Goal: Transaction & Acquisition: Purchase product/service

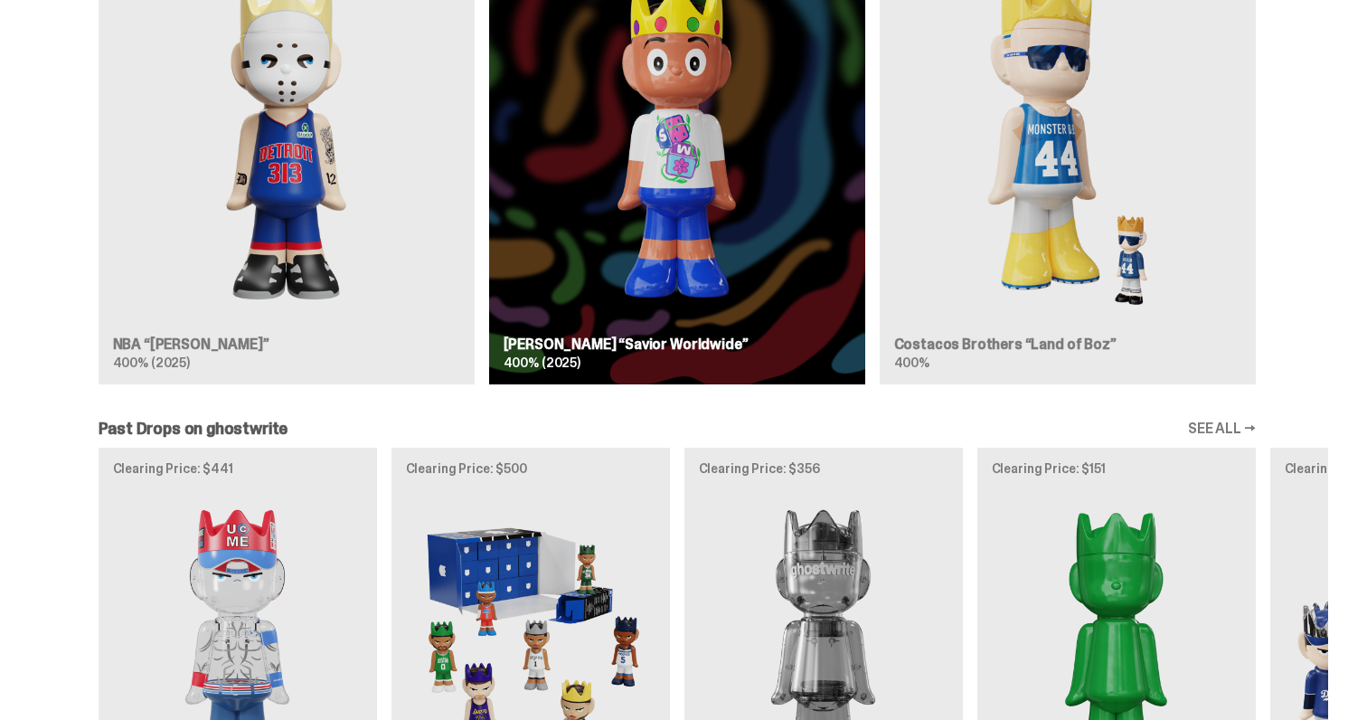
scroll to position [1216, 0]
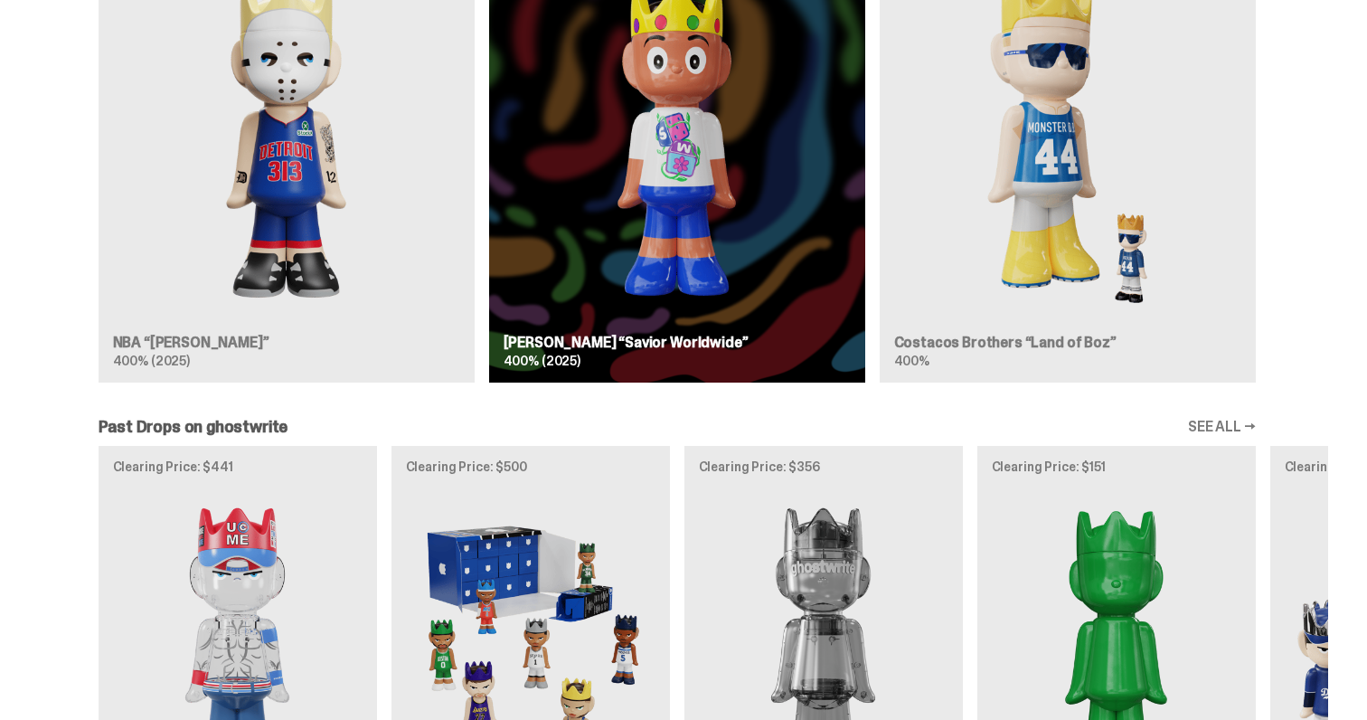
click at [314, 179] on img at bounding box center [286, 140] width 347 height 362
click at [291, 62] on img at bounding box center [286, 140] width 347 height 362
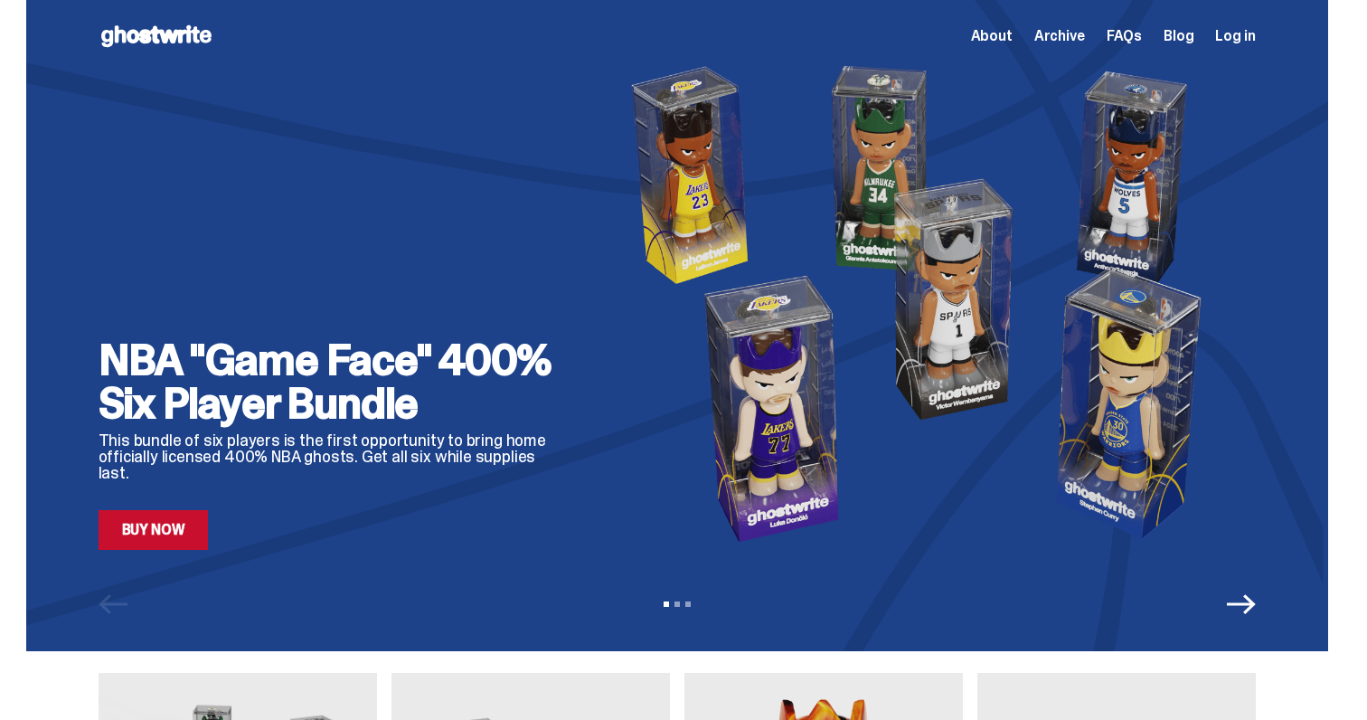
scroll to position [0, 0]
click at [193, 537] on link "Buy Now" at bounding box center [154, 530] width 110 height 40
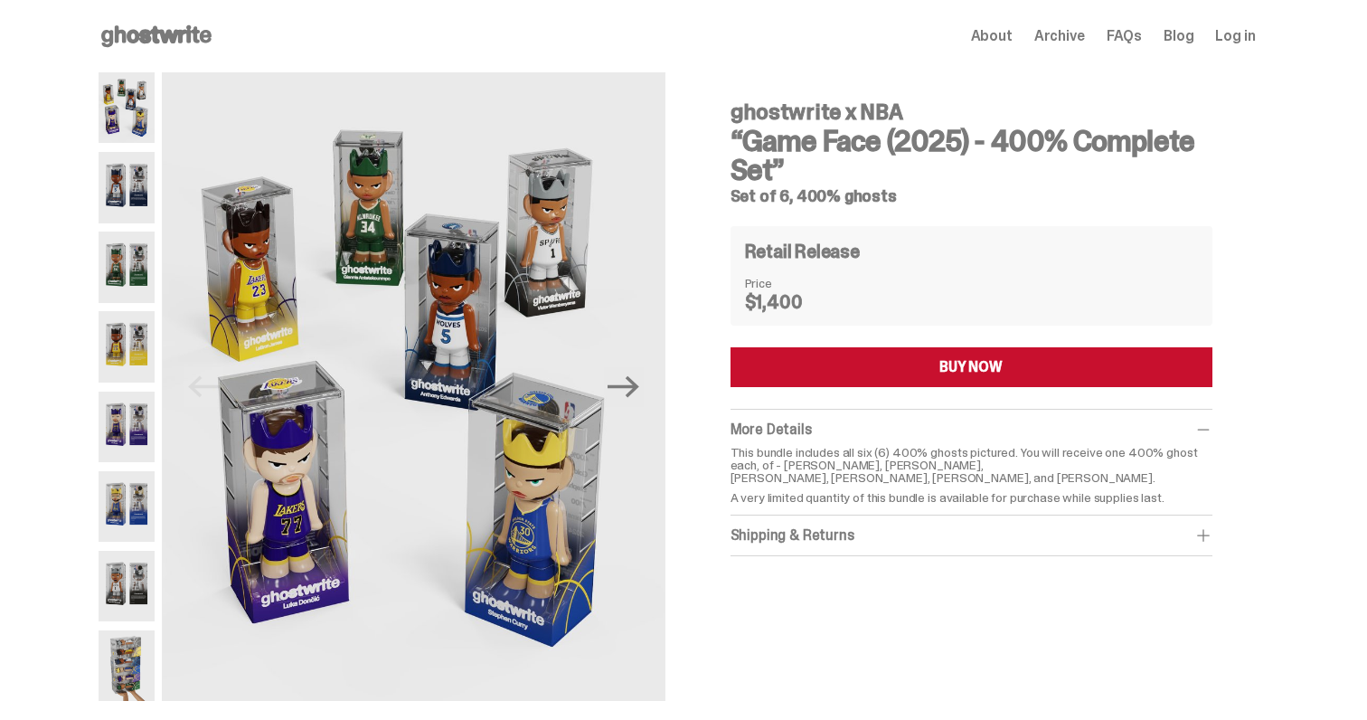
click at [126, 165] on img at bounding box center [127, 187] width 57 height 71
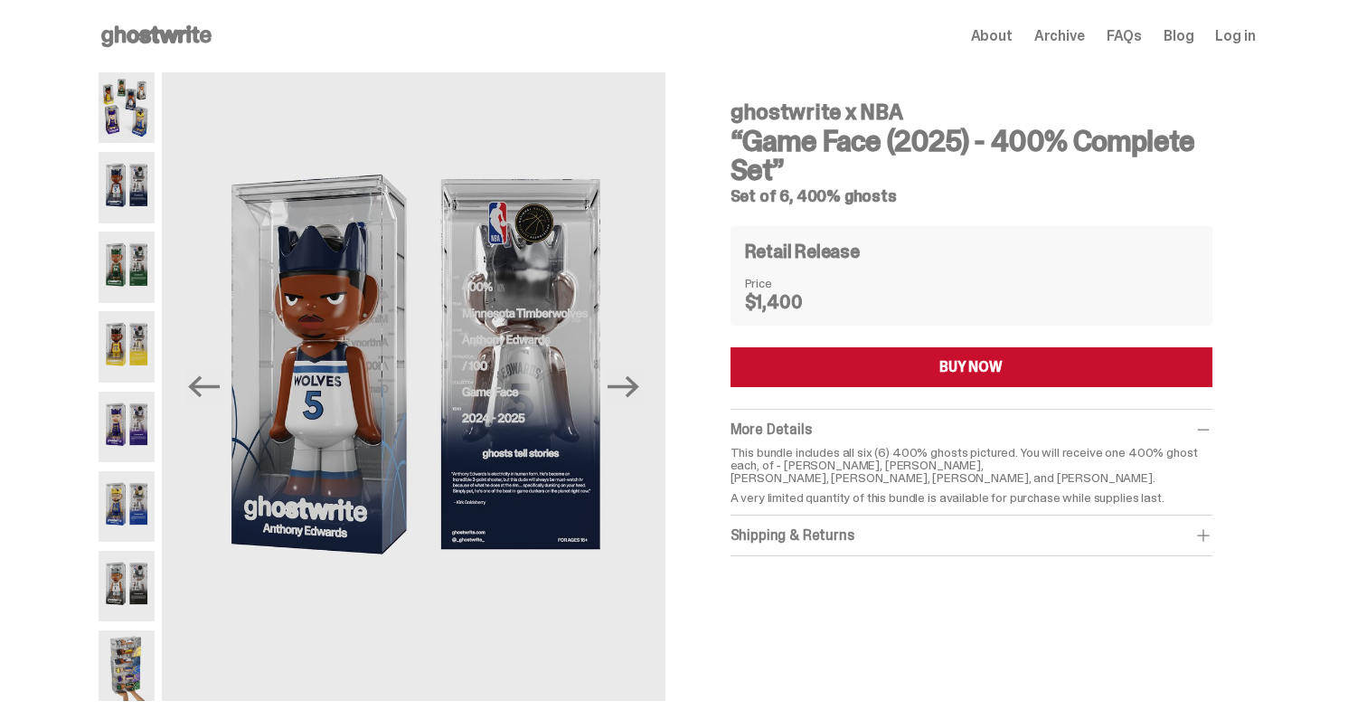
click at [126, 216] on img at bounding box center [127, 187] width 57 height 71
click at [111, 245] on img at bounding box center [127, 266] width 57 height 71
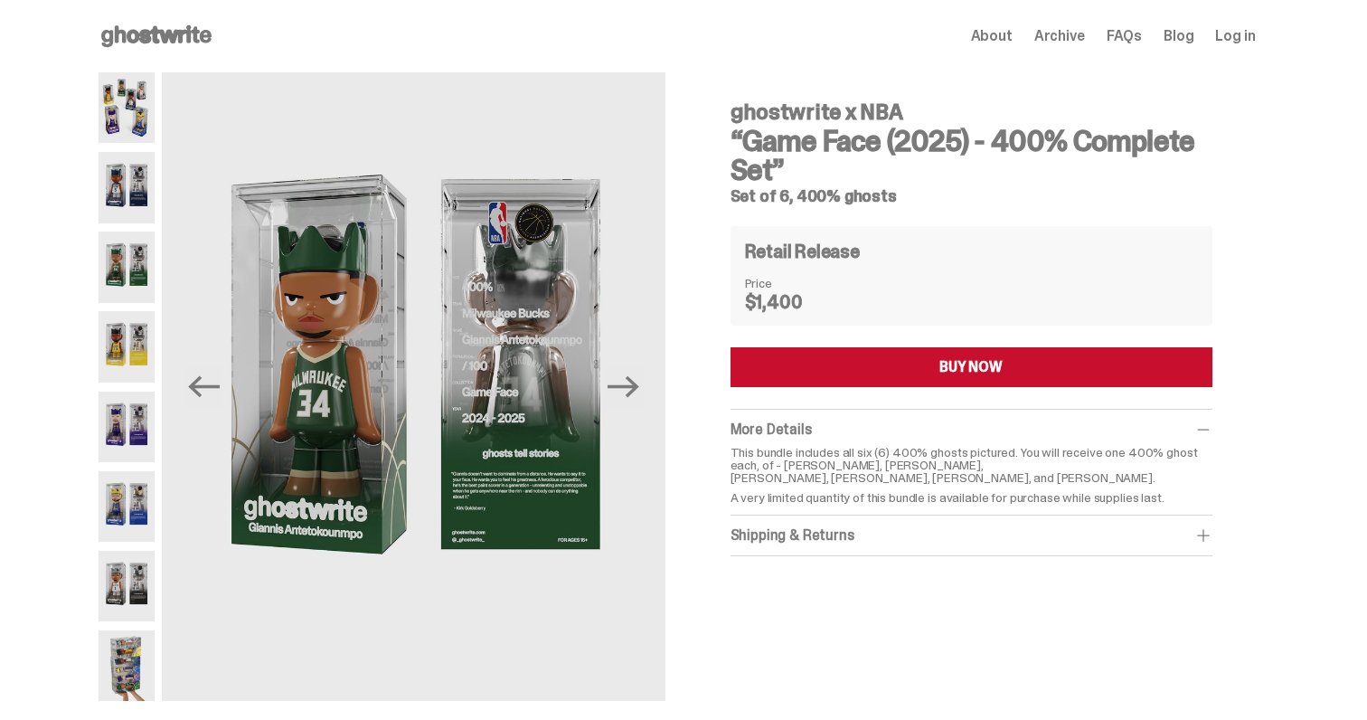
click at [1142, 32] on span "FAQs" at bounding box center [1124, 36] width 35 height 14
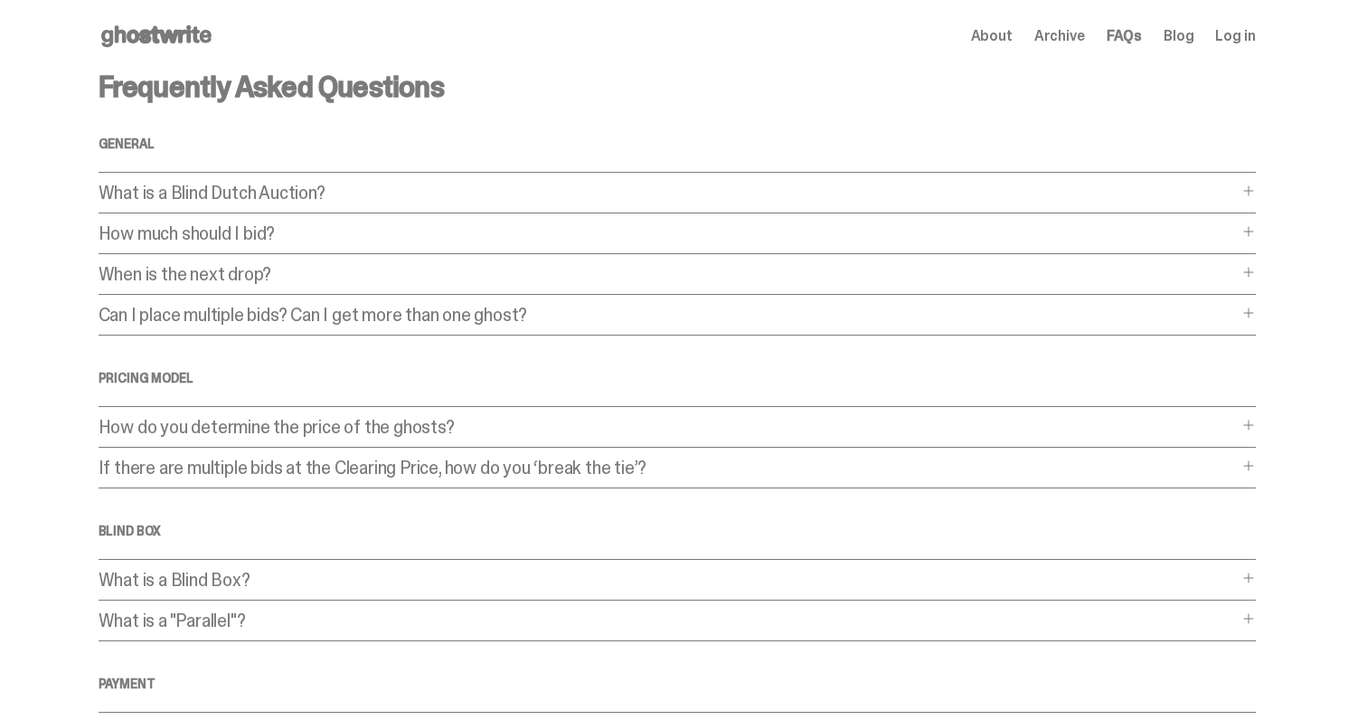
click at [213, 202] on p "What is a Blind Dutch Auction?" at bounding box center [668, 193] width 1139 height 18
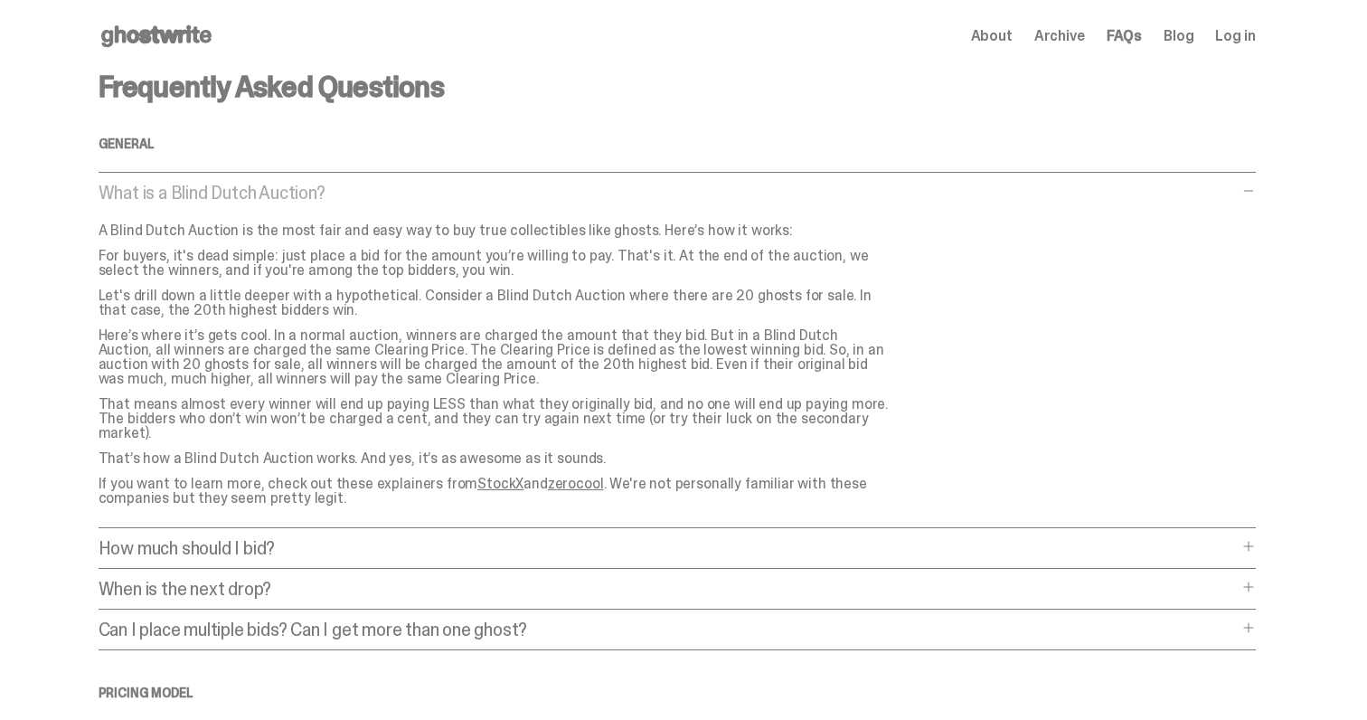
click at [213, 202] on p "What is a Blind Dutch Auction?" at bounding box center [668, 193] width 1139 height 18
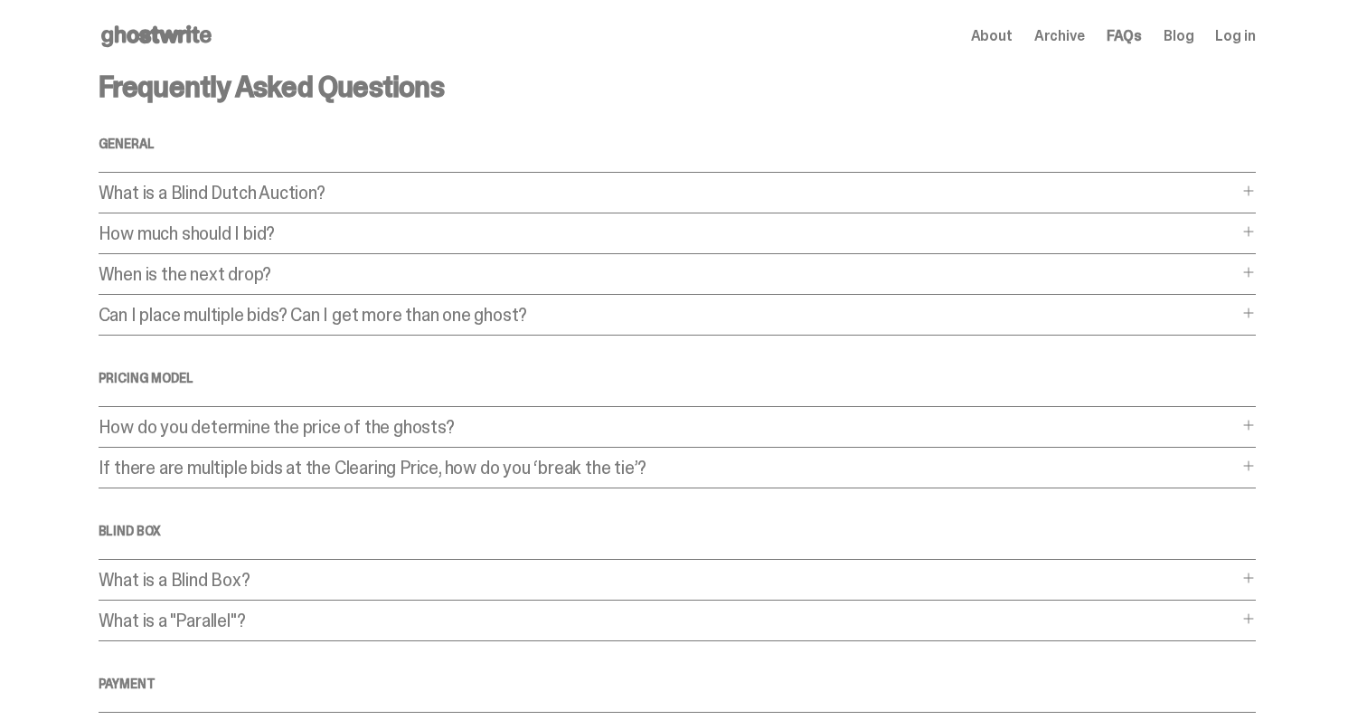
click at [152, 45] on icon at bounding box center [157, 36] width 116 height 29
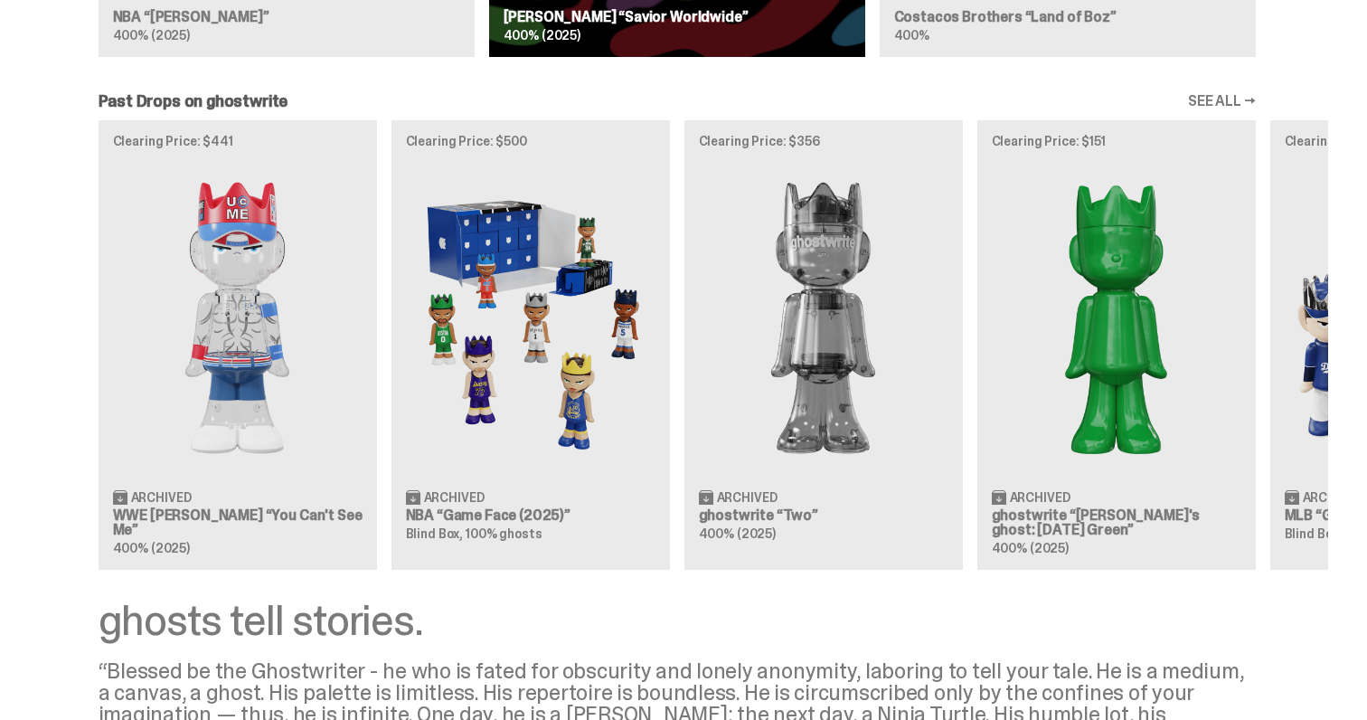
scroll to position [1538, 0]
